Goal: Navigation & Orientation: Understand site structure

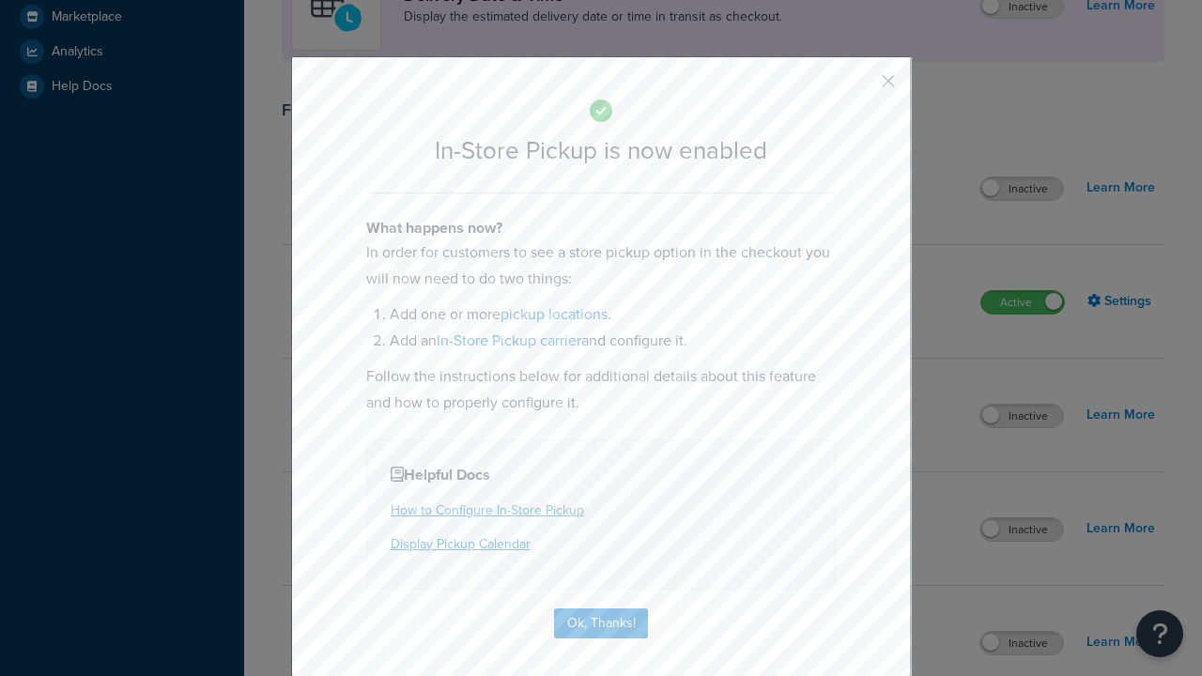
click at [860, 85] on button "button" at bounding box center [860, 87] width 5 height 5
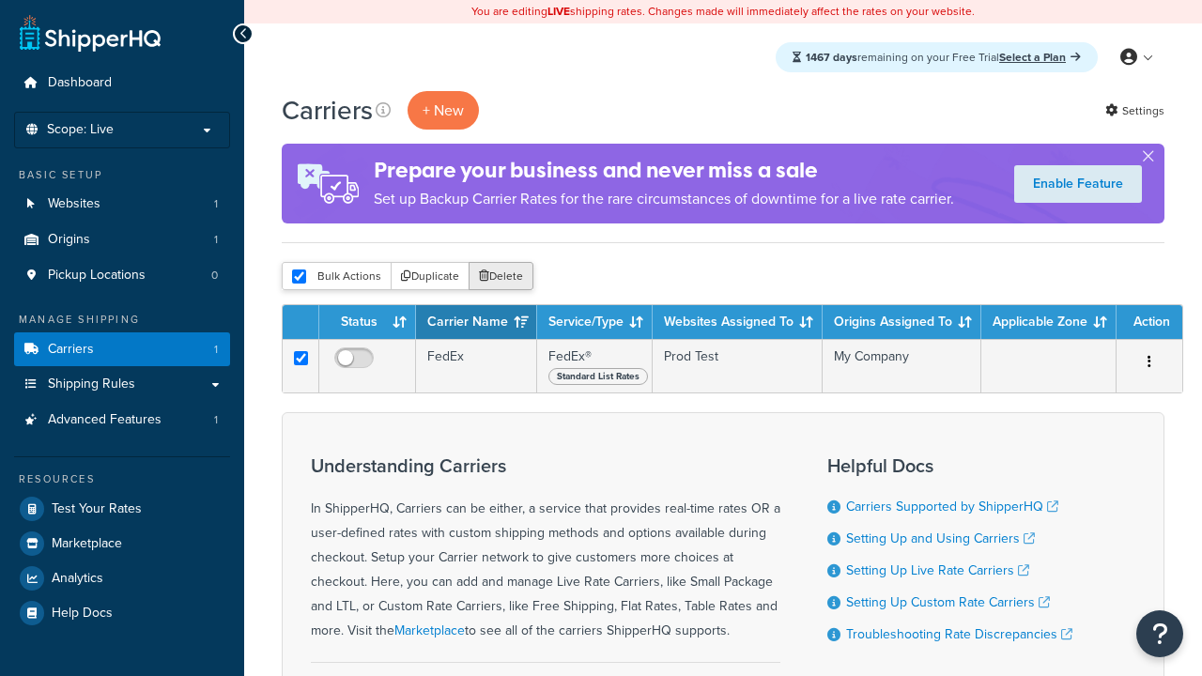
click at [499, 277] on button "Delete" at bounding box center [500, 276] width 65 height 28
